Goal: Find specific page/section: Find specific page/section

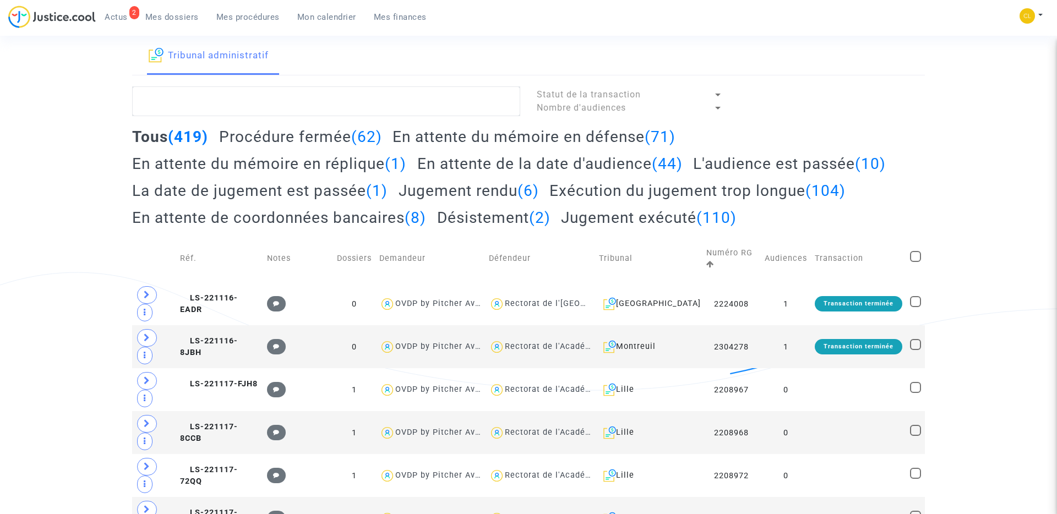
scroll to position [237, 0]
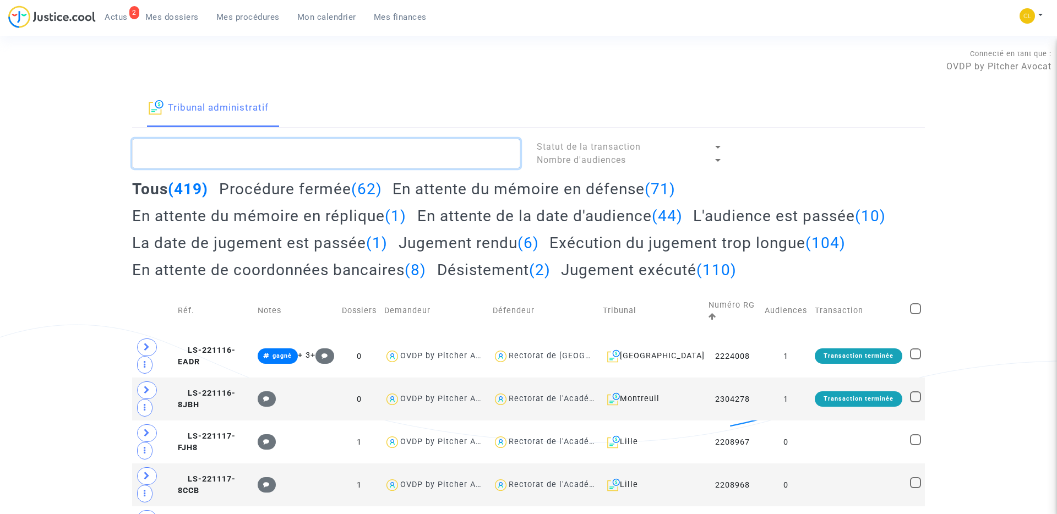
click at [282, 151] on textarea at bounding box center [326, 154] width 388 height 30
paste textarea "#AR"
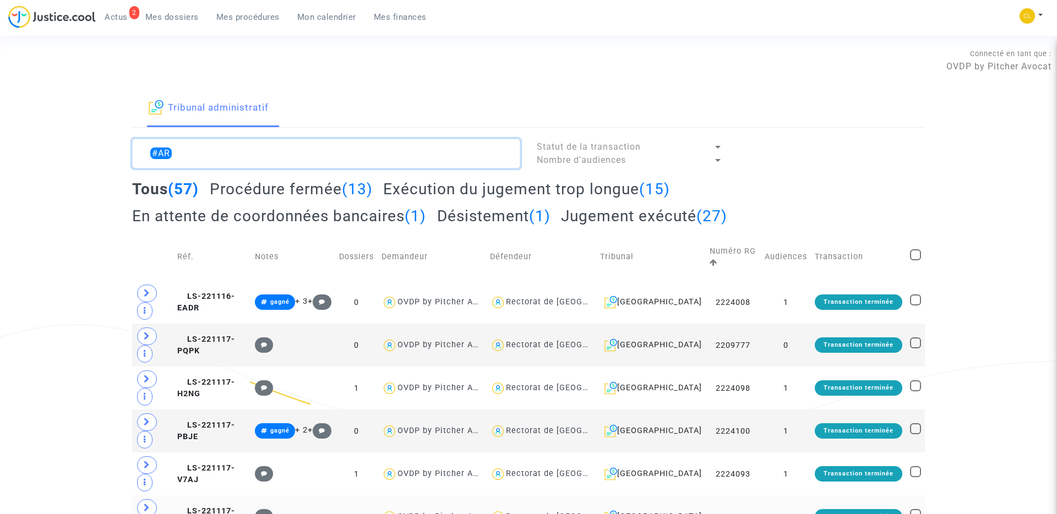
type textarea "#AR"
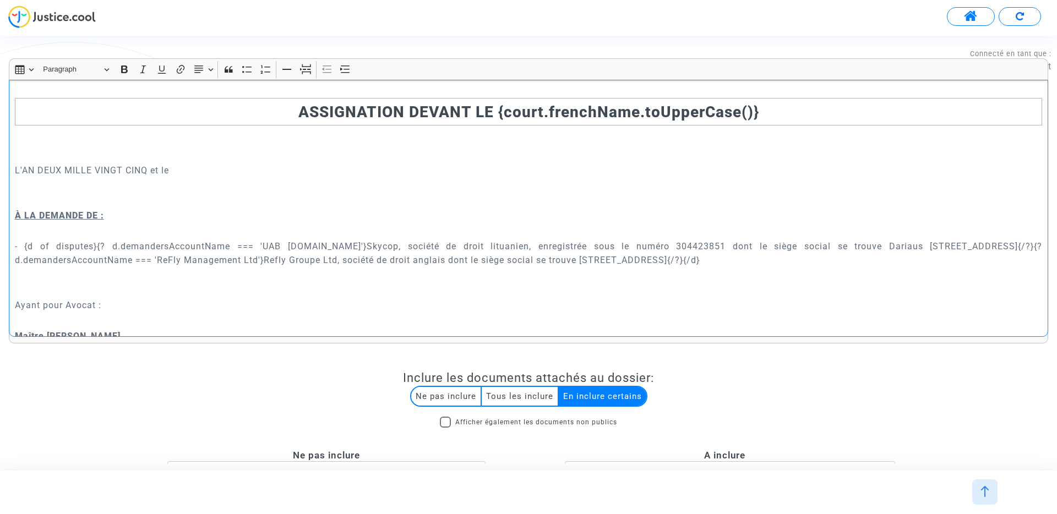
scroll to position [389, 0]
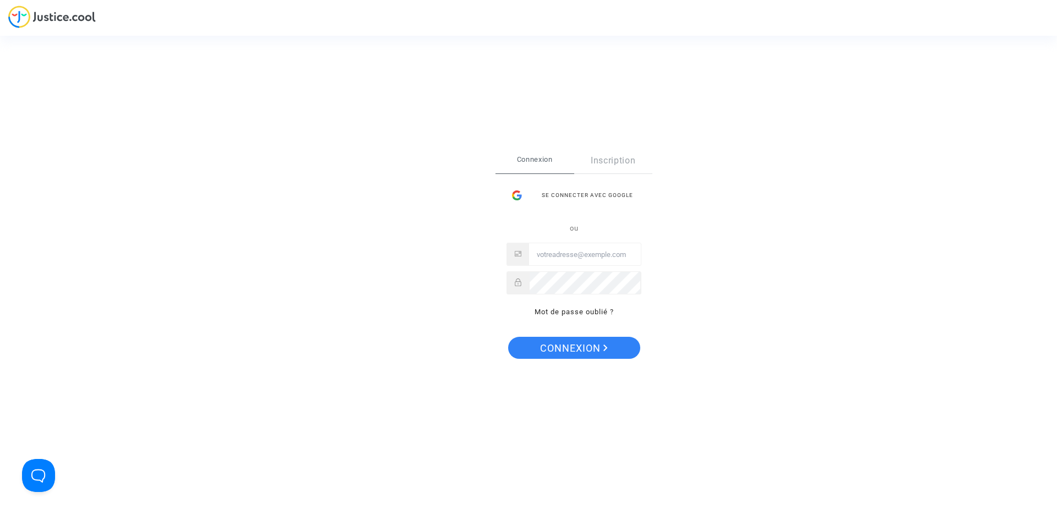
type input "[PERSON_NAME][EMAIL_ADDRESS][DOMAIN_NAME]"
